Goal: Find specific page/section: Find specific page/section

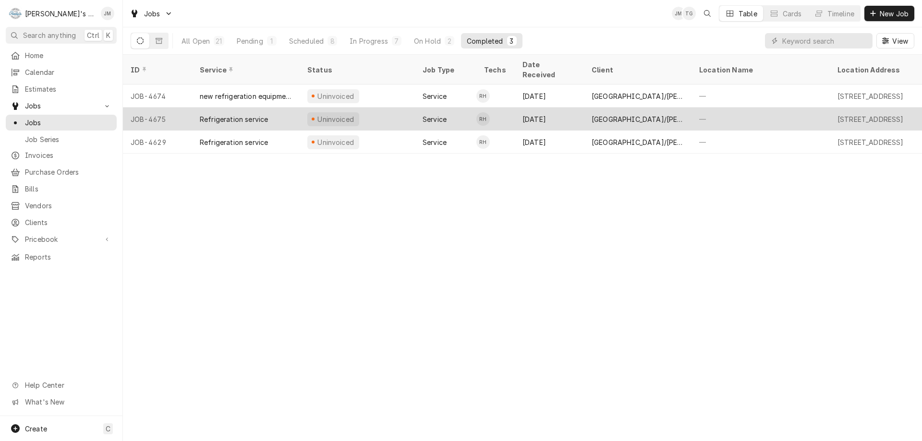
click at [626, 114] on div "[GEOGRAPHIC_DATA]/[PERSON_NAME][GEOGRAPHIC_DATA]" at bounding box center [638, 119] width 92 height 10
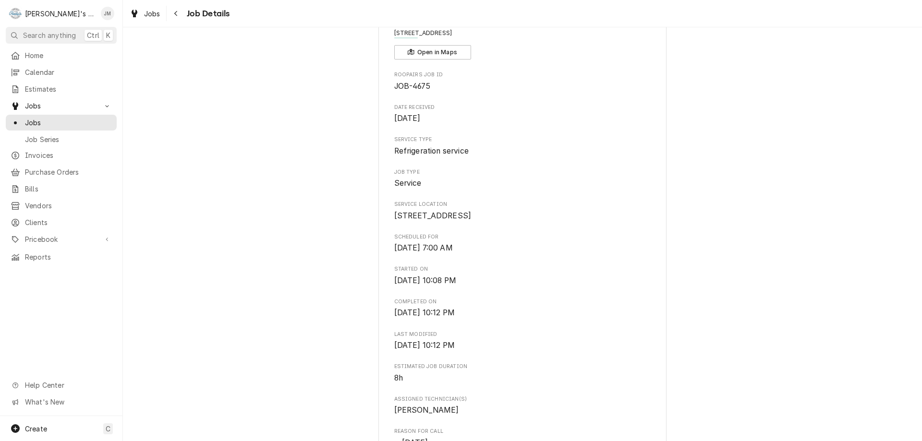
scroll to position [48, 0]
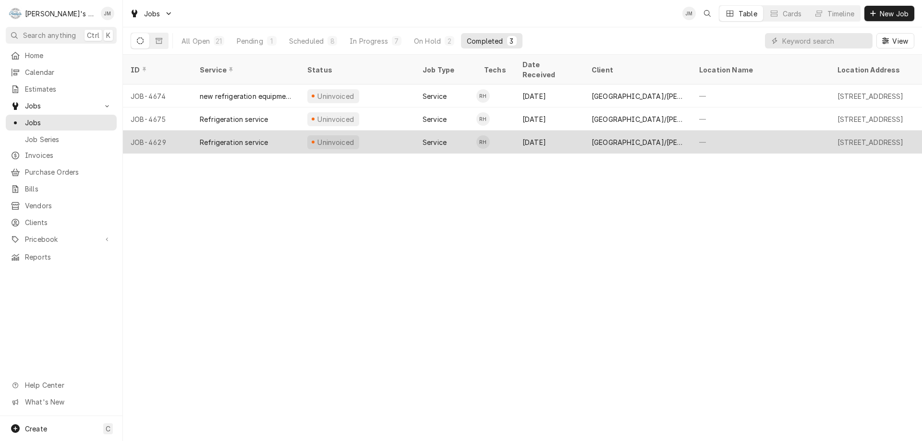
click at [611, 137] on div "[GEOGRAPHIC_DATA]/[PERSON_NAME][GEOGRAPHIC_DATA]" at bounding box center [638, 142] width 92 height 10
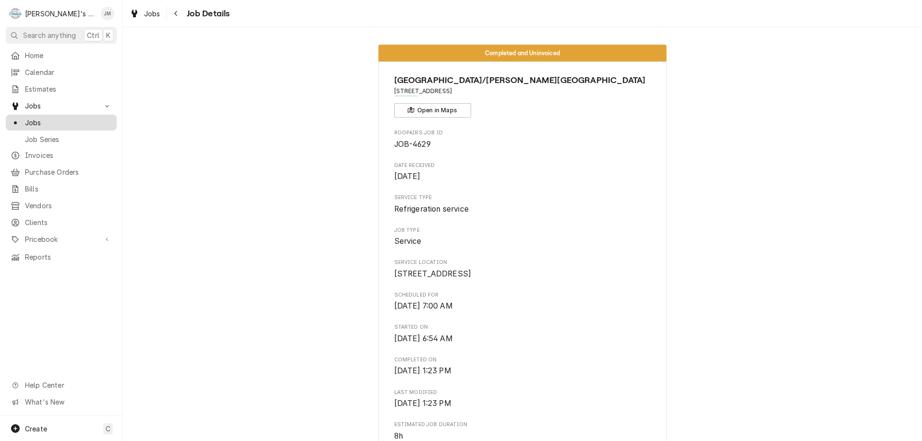
click at [29, 120] on span "Jobs" at bounding box center [68, 123] width 87 height 10
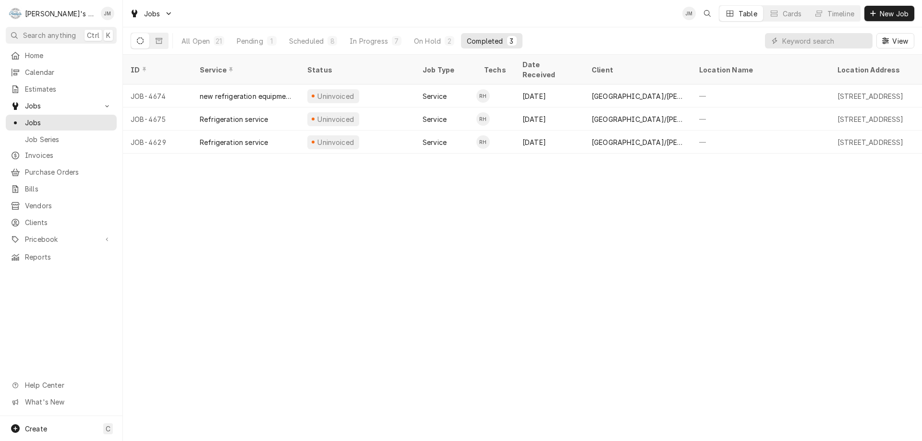
click at [209, 297] on div "ID Service Status Job Type Techs Date Received Client Location Name Location Ad…" at bounding box center [522, 248] width 799 height 387
